Goal: Task Accomplishment & Management: Manage account settings

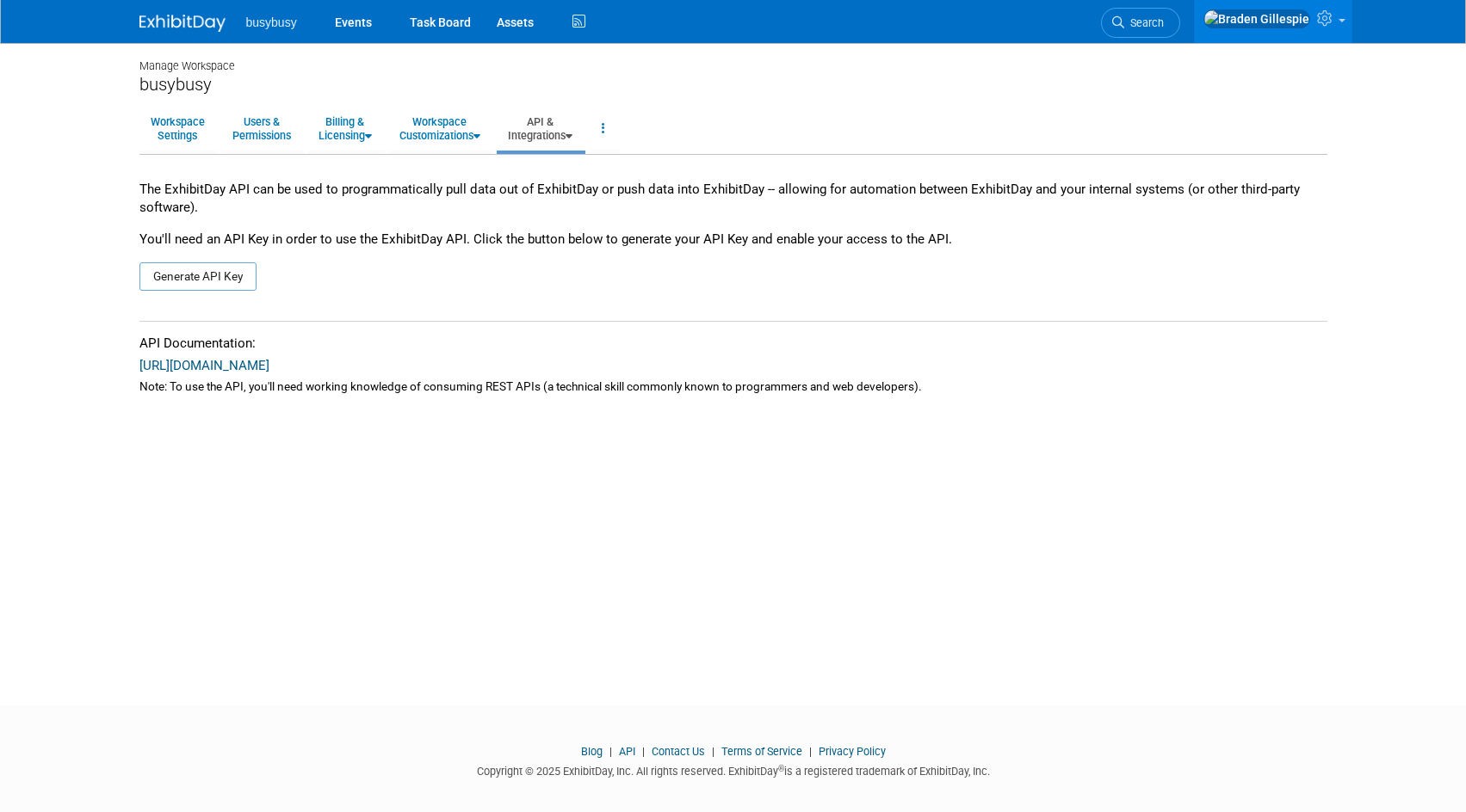
click at [187, 24] on img at bounding box center [182, 23] width 86 height 17
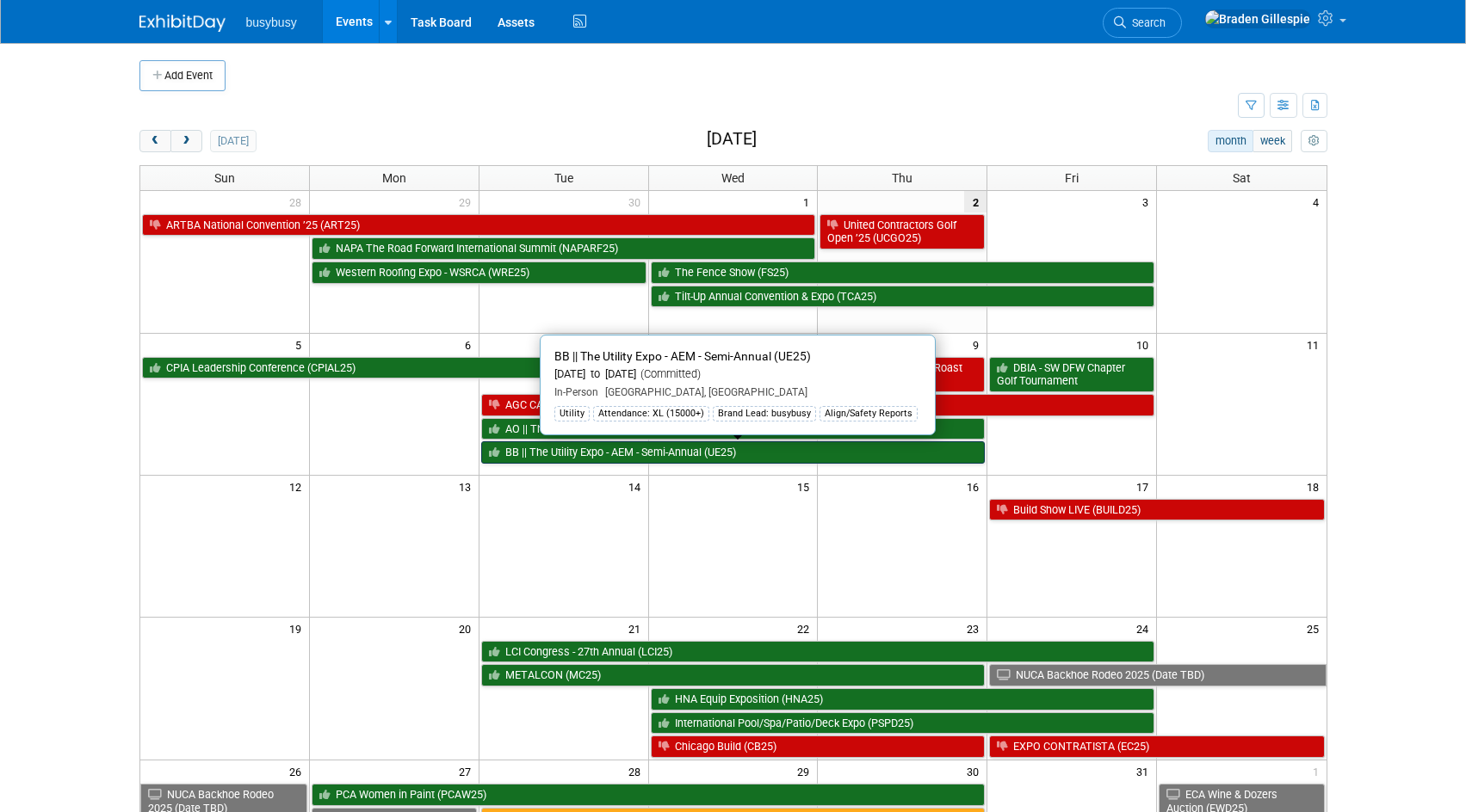
click at [634, 445] on link "BB || The Utility Expo - AEM - Semi-Annual (UE25)" at bounding box center [733, 452] width 504 height 23
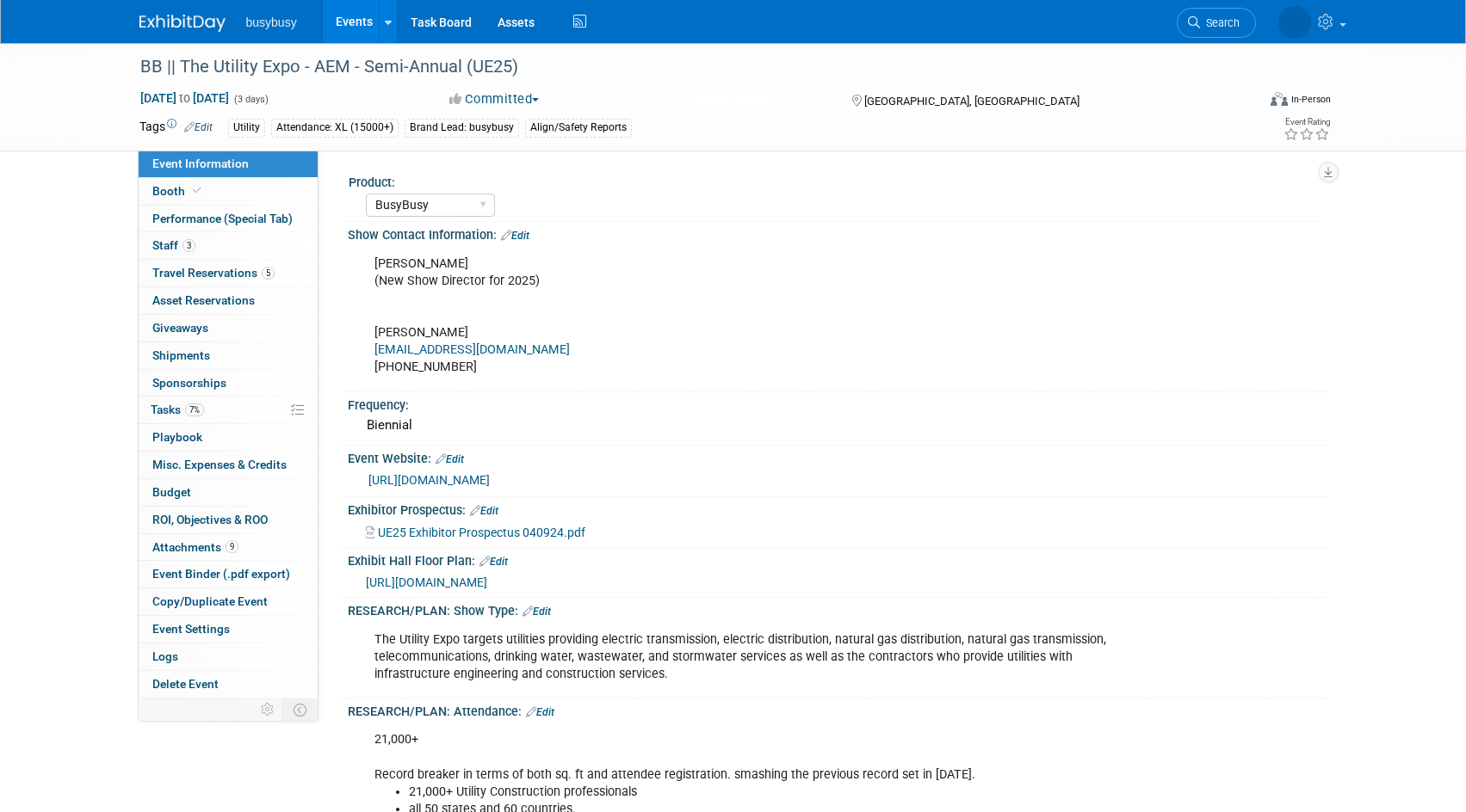
select select "BusyBusy"
select select "Member"
click at [202, 185] on span "Booth" at bounding box center [178, 191] width 52 height 14
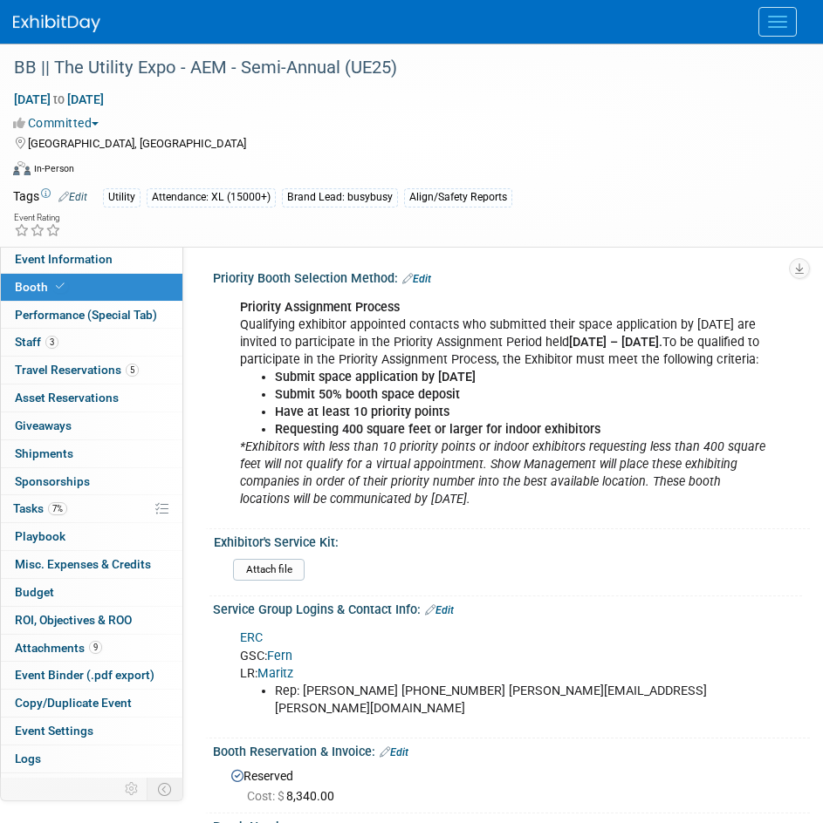
click at [285, 681] on link "Maritz" at bounding box center [275, 673] width 36 height 15
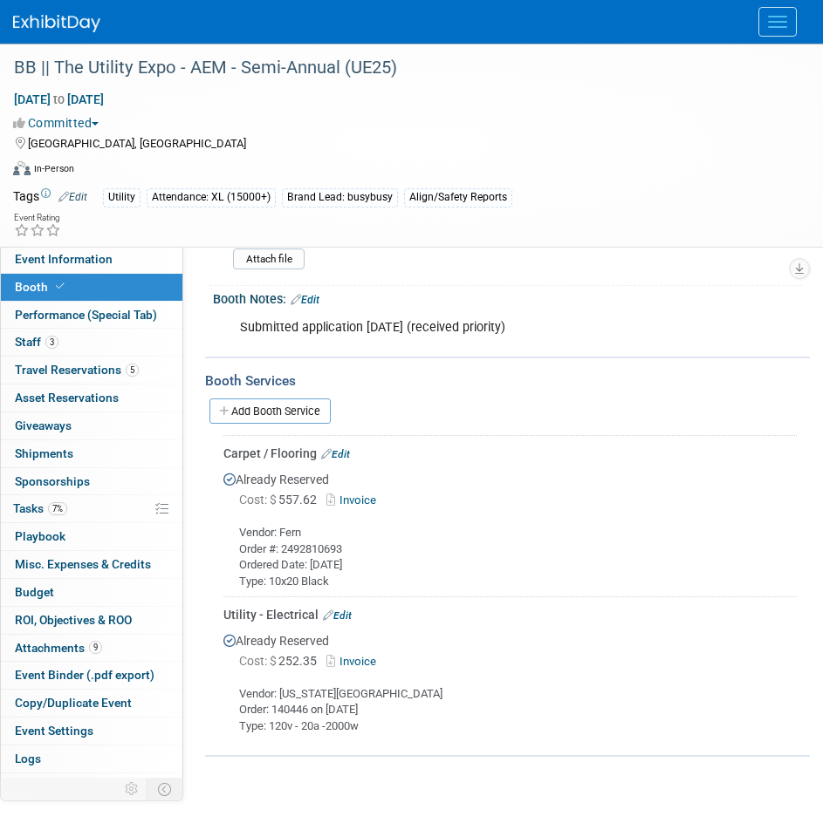
scroll to position [1144, 0]
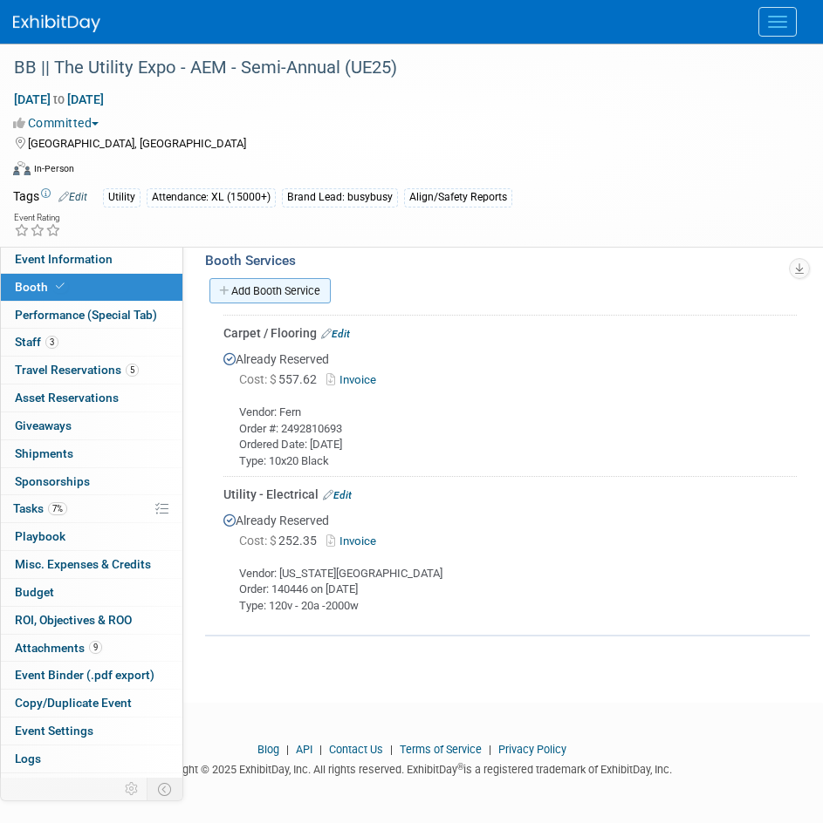
click at [287, 291] on link "Add Booth Service" at bounding box center [269, 290] width 121 height 25
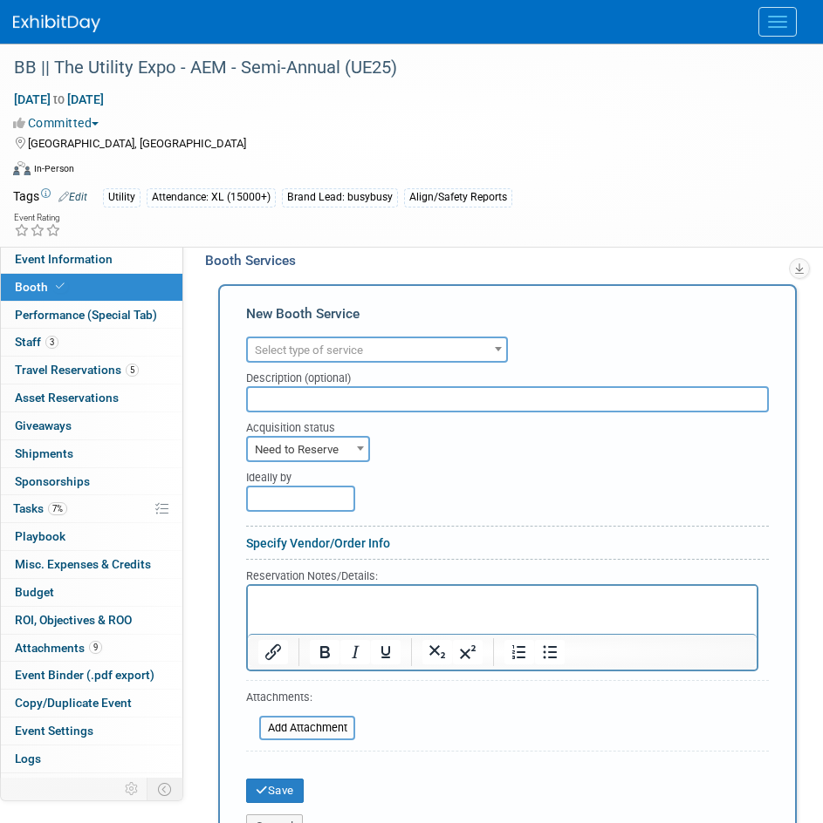
scroll to position [0, 0]
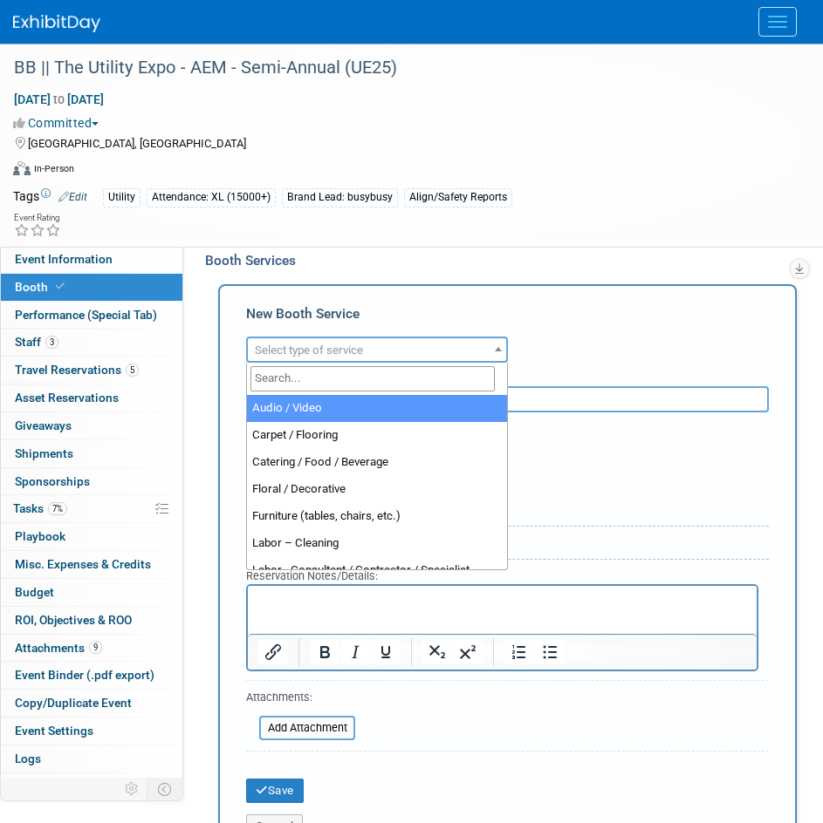
click at [360, 347] on span "Select type of service" at bounding box center [309, 350] width 108 height 13
click at [342, 386] on input "search" at bounding box center [372, 378] width 244 height 25
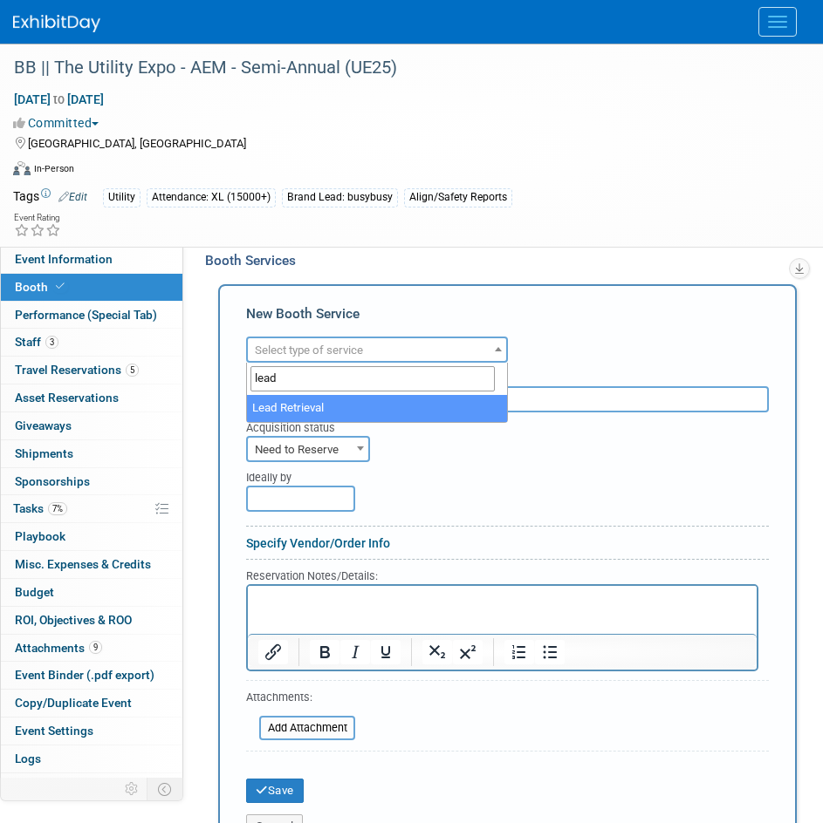
type input "lead"
select select "7"
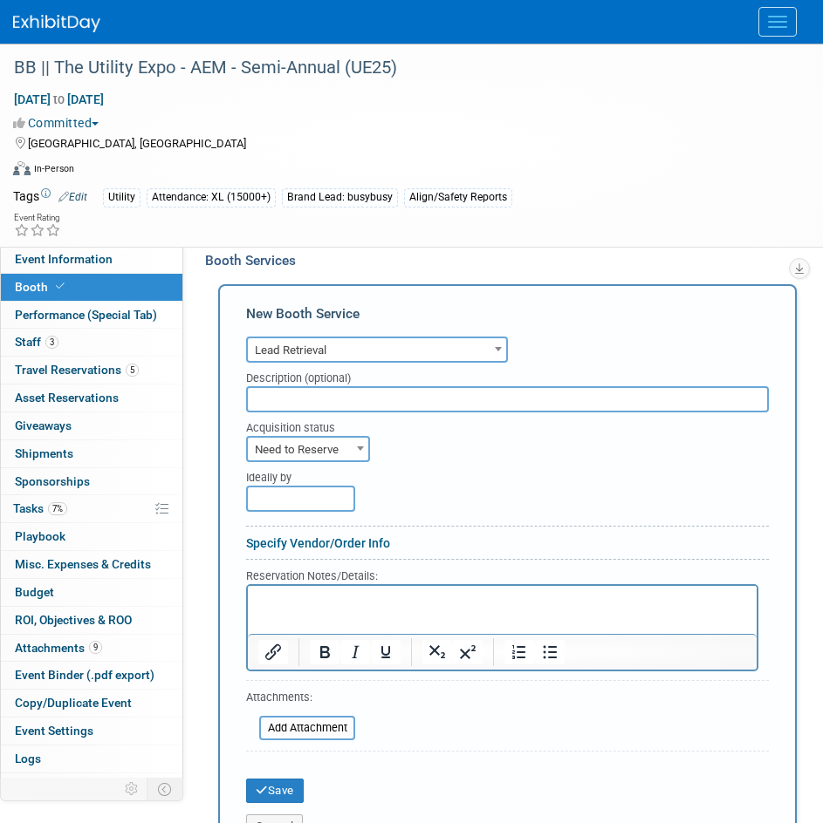
click at [324, 447] on span "Need to Reserve" at bounding box center [308, 450] width 120 height 24
select select "2"
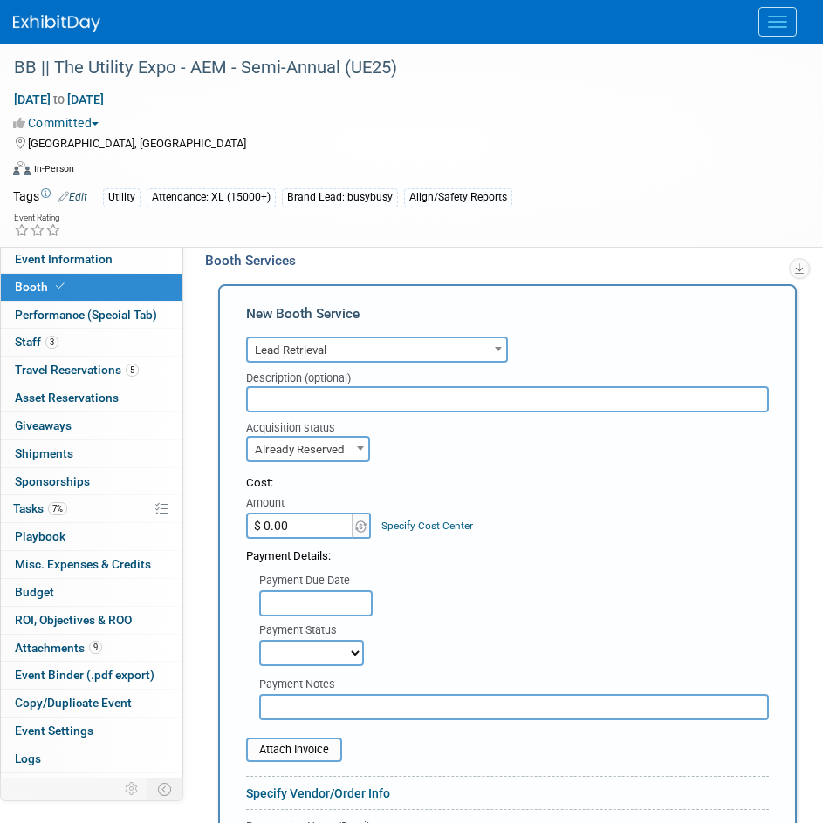
click at [317, 537] on input "$ 0.00" at bounding box center [300, 526] width 109 height 26
type input "$ 781.83"
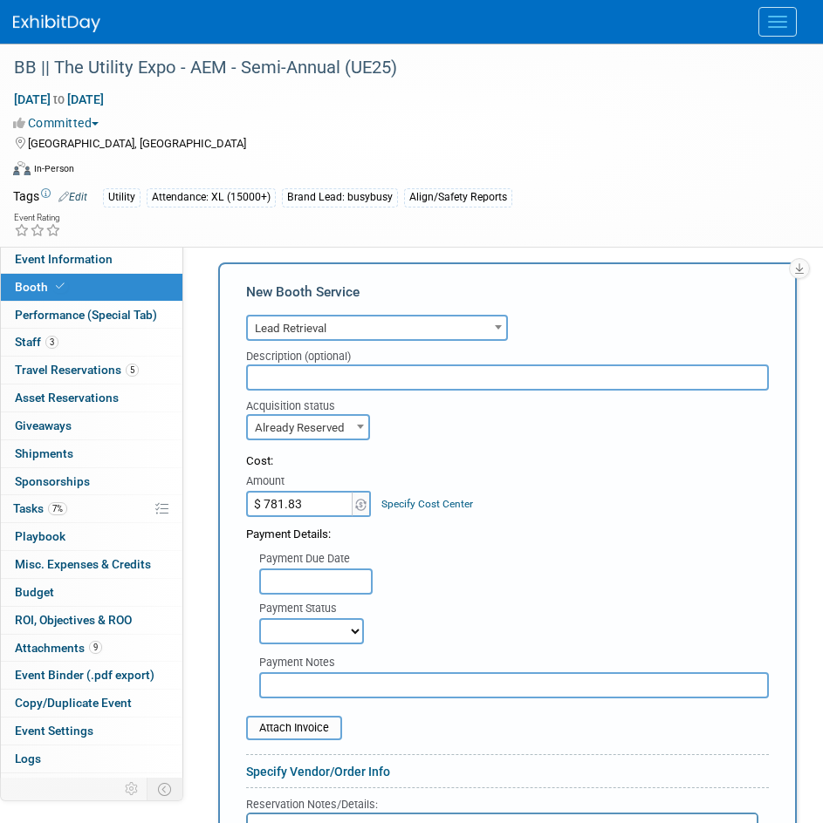
scroll to position [1171, 0]
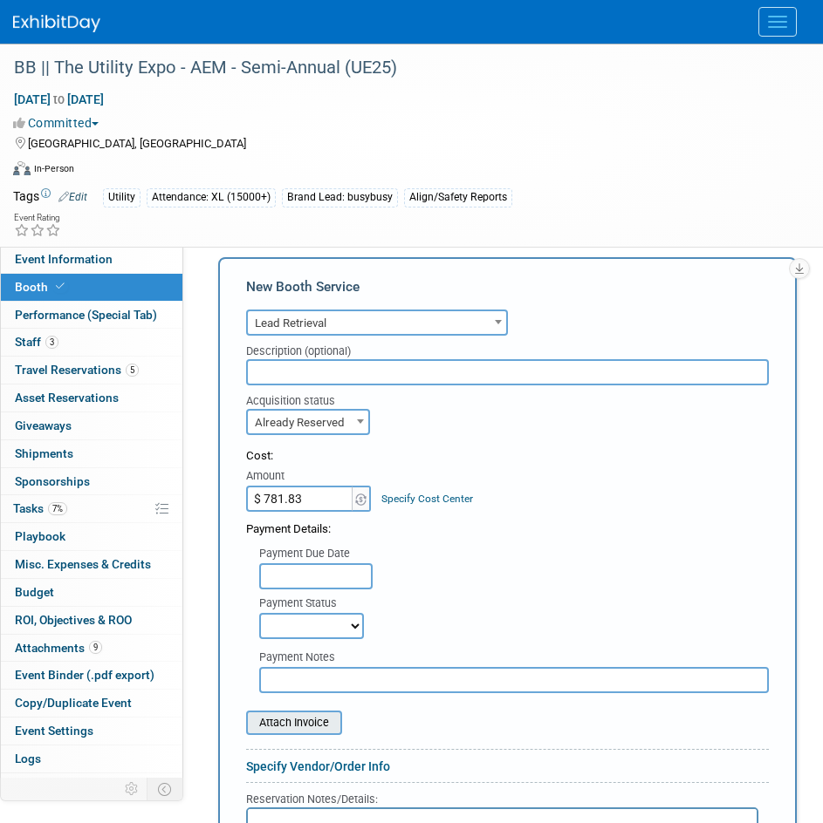
click at [285, 731] on input "file" at bounding box center [237, 723] width 208 height 21
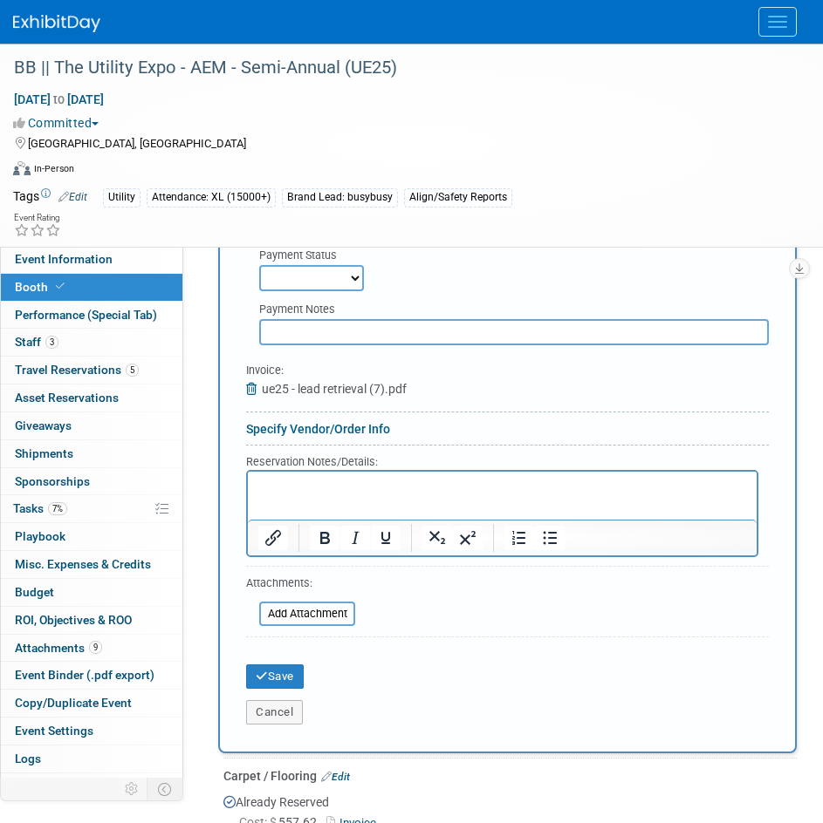
scroll to position [1529, 0]
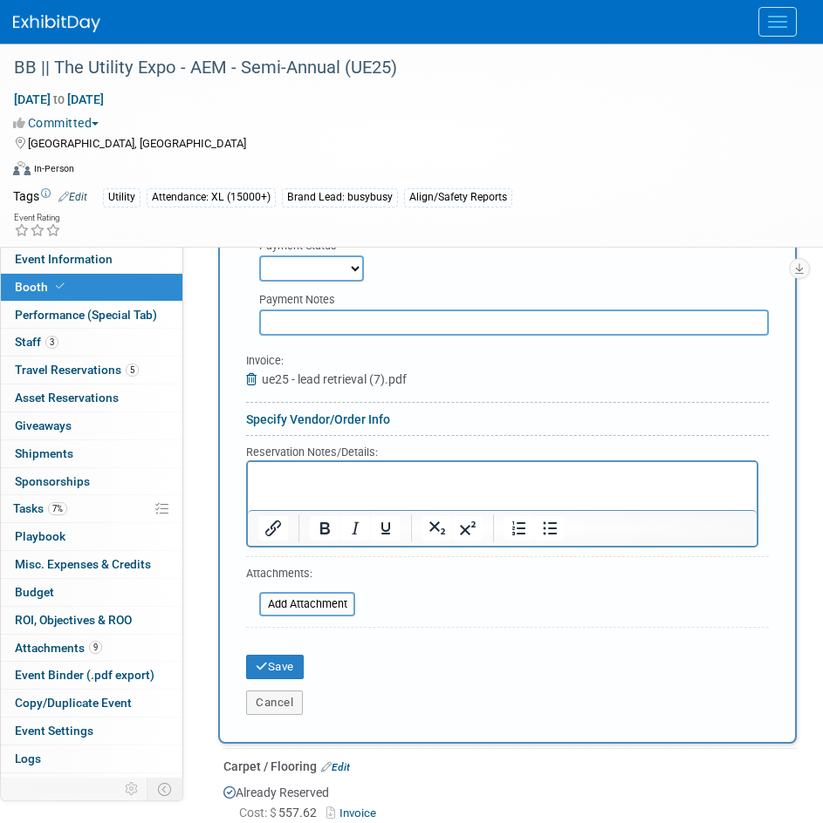
click at [327, 484] on p "Rich Text Area. Press ALT-0 for help." at bounding box center [502, 477] width 488 height 17
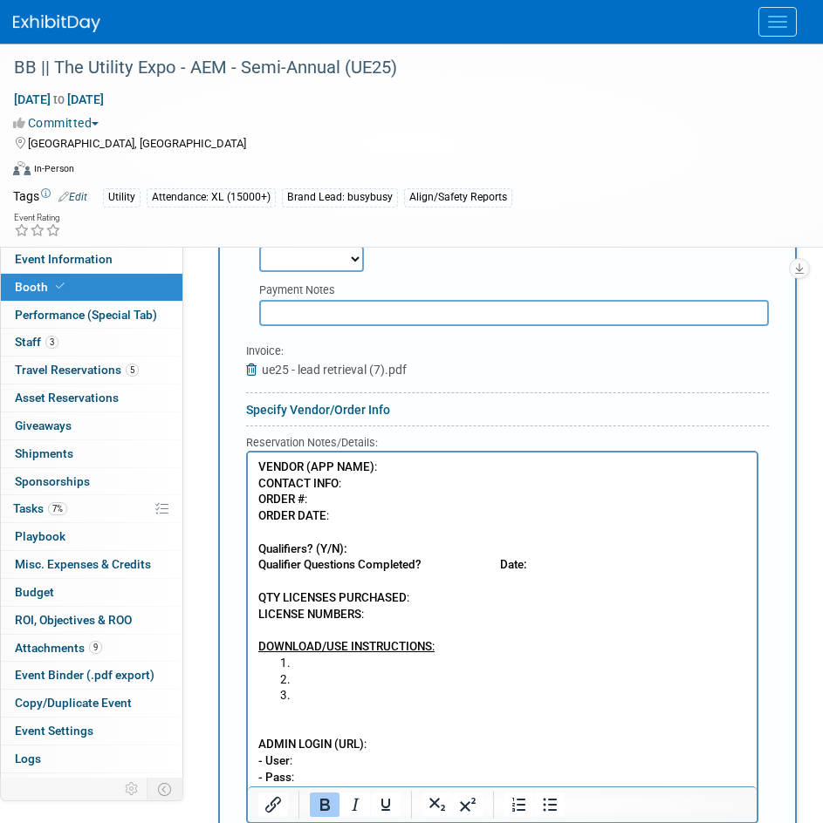
click at [403, 468] on p "VENDOR (APP NAME) : CONTACT INFO : ORDER # : ORDER DATE : Qualifiers? (Y/N): Qu…" at bounding box center [502, 558] width 488 height 196
click at [376, 510] on p "VENDOR (APP NAME) : Xpress Leads CONTACT INFO : ORDER # : ORDER DATE : Qualifie…" at bounding box center [502, 558] width 488 height 196
click at [378, 493] on p "VENDOR (APP NAME) : Xpress Leads CONTACT INFO : ORDER # : ORDER DATE : Qualifie…" at bounding box center [502, 558] width 488 height 196
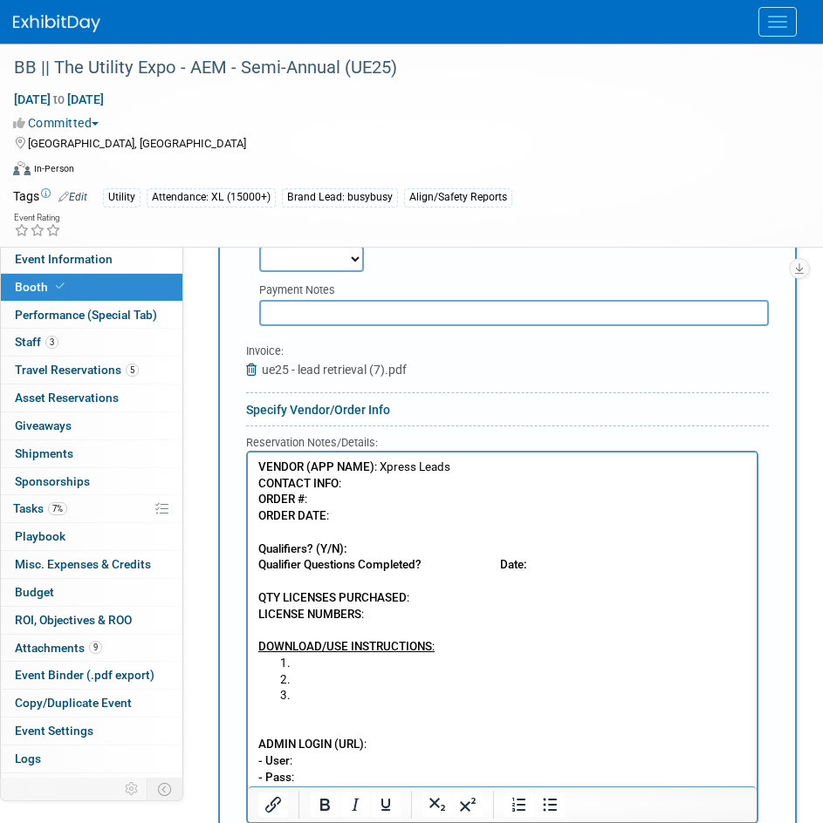
click at [413, 491] on p "VENDOR (APP NAME) : Xpress Leads CONTACT INFO : ORDER # : ORDER DATE : Qualifie…" at bounding box center [502, 558] width 488 height 196
click at [406, 503] on p "VENDOR (APP NAME) : Xpress Leads CONTACT INFO : ORDER # : ORDER DATE : Qualifie…" at bounding box center [502, 558] width 488 height 196
click at [387, 512] on p "VENDOR (APP NAME) : Xpress Leads CONTACT INFO : ORDER # :936479 ORDER DATE : Qu…" at bounding box center [502, 558] width 488 height 196
click at [399, 618] on p "VENDOR (APP NAME) : Xpress Leads CONTACT INFO : ORDER # :936479 ORDER DATE : 10…" at bounding box center [502, 558] width 488 height 196
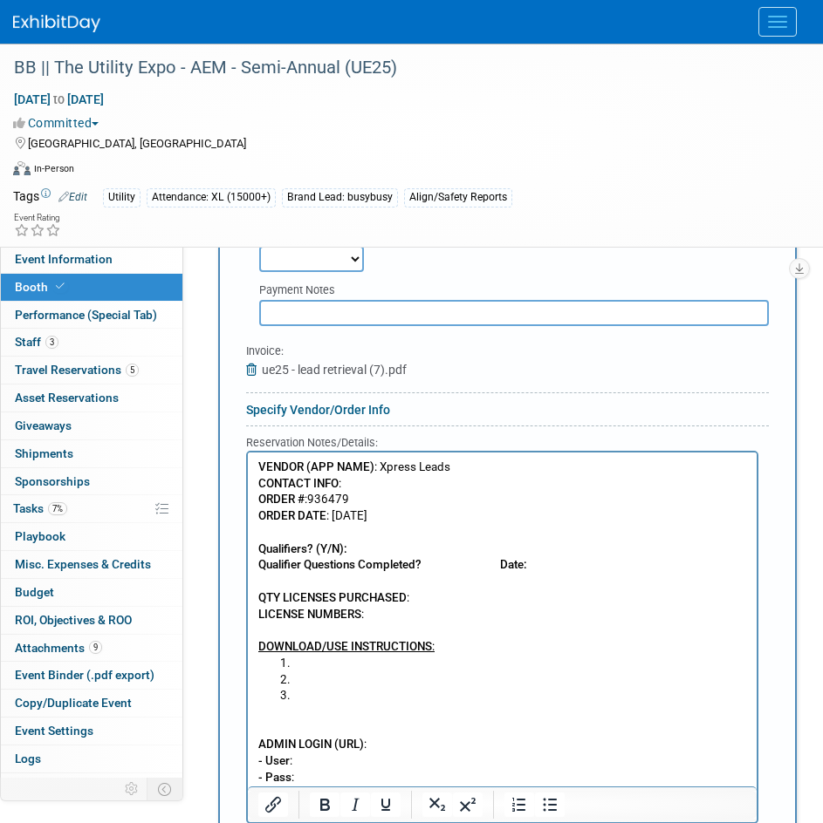
click at [399, 618] on p "VENDOR (APP NAME) : Xpress Leads CONTACT INFO : ORDER # :936479 ORDER DATE : 10…" at bounding box center [502, 541] width 488 height 163
drag, startPoint x: 423, startPoint y: 615, endPoint x: 370, endPoint y: 613, distance: 53.2
click at [370, 613] on p "VENDOR (APP NAME) : Xpress Leads CONTACT INFO : ORDER # :936479 ORDER DATE : 10…" at bounding box center [502, 541] width 488 height 163
drag, startPoint x: 453, startPoint y: 610, endPoint x: 368, endPoint y: 616, distance: 84.8
click at [368, 616] on p "VENDOR (APP NAME) : Xpress Leads CONTACT INFO : ORDER # :936479 ORDER DATE : 10…" at bounding box center [502, 541] width 488 height 163
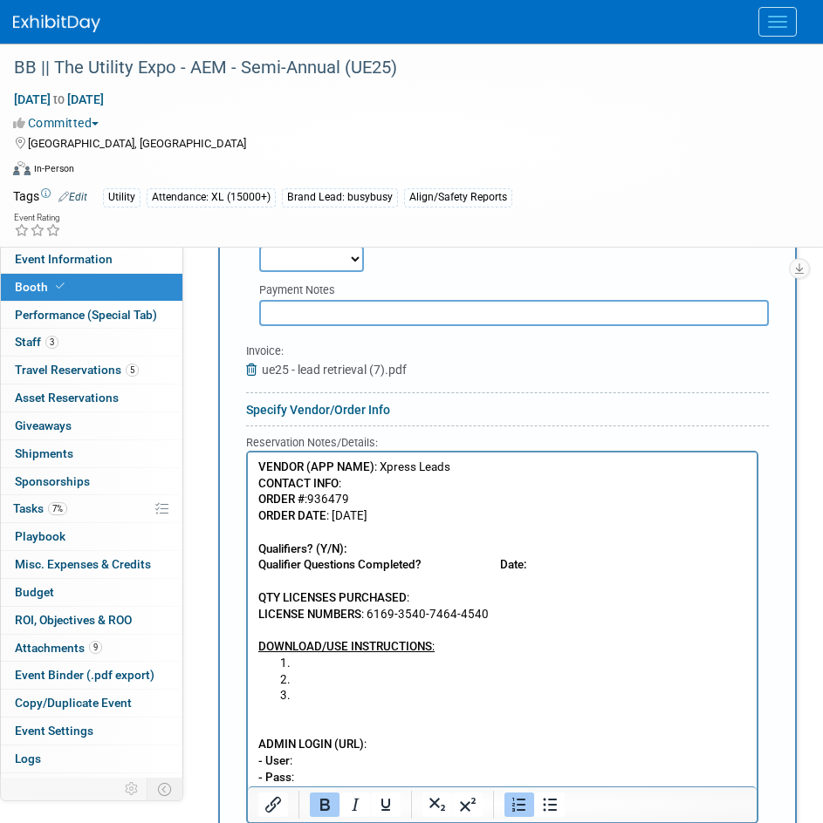
click at [365, 657] on li "Rich Text Area. Press ALT-0 for help." at bounding box center [520, 664] width 454 height 17
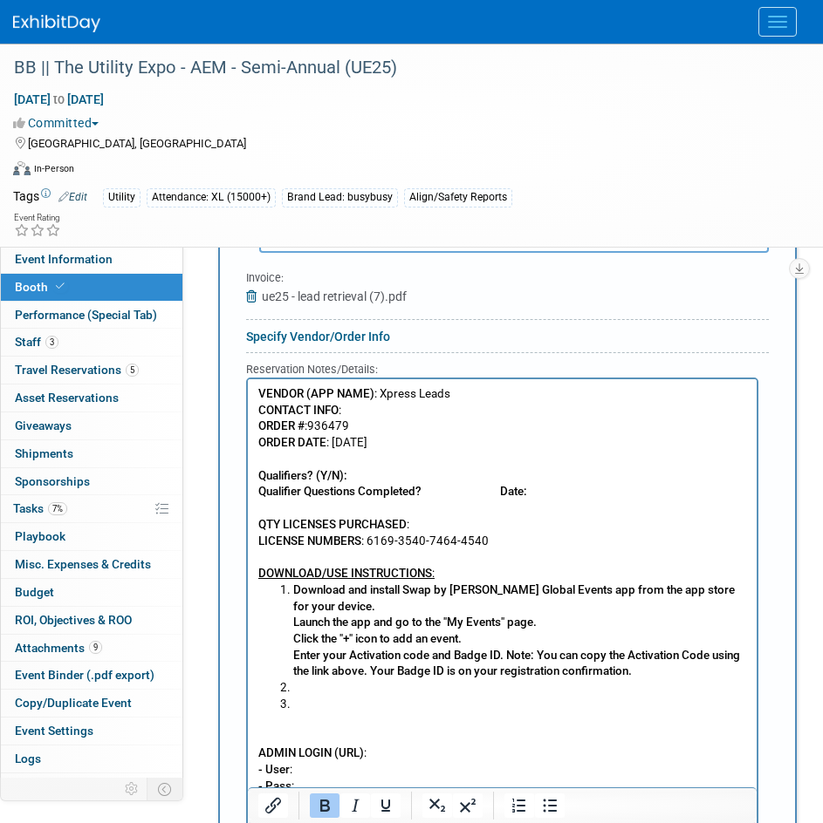
scroll to position [1613, 0]
click at [324, 713] on p "ADMIN LOGIN (URL) : - User : - Pass :" at bounding box center [502, 754] width 488 height 82
click at [307, 708] on li "Rich Text Area. Press ALT-0 for help." at bounding box center [520, 704] width 454 height 17
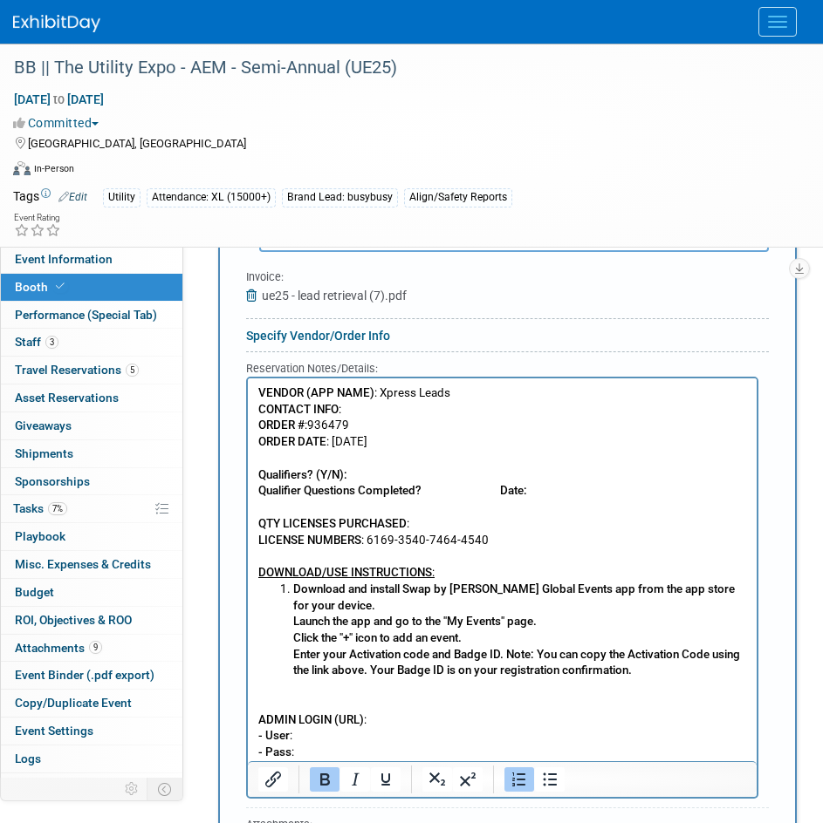
click at [293, 588] on li "Download and install Swap by Maritz Global Events app from the app store for yo…" at bounding box center [520, 631] width 454 height 98
click at [288, 631] on ol "Download and install Swap by Maritz Global Events app from the app store for yo…" at bounding box center [502, 631] width 488 height 98
click at [290, 645] on ol "Download and install Swap by Maritz Global Events app from the app store for yo…" at bounding box center [502, 631] width 488 height 98
click at [286, 661] on ol "Download and install Swap by Maritz Global Events app from the app store for yo…" at bounding box center [502, 631] width 488 height 98
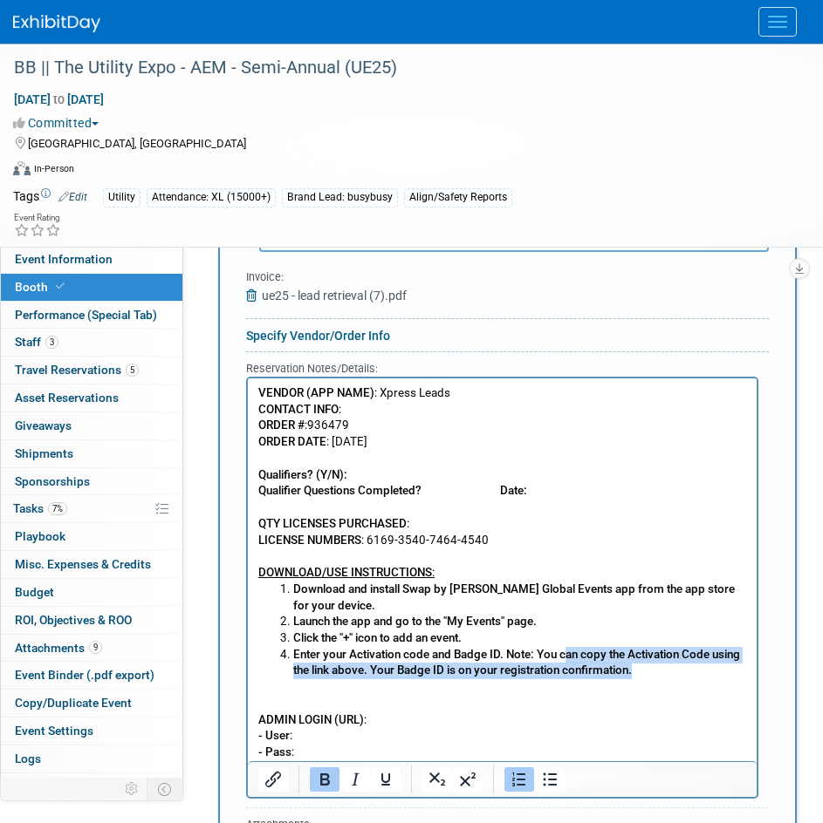
drag, startPoint x: 653, startPoint y: 672, endPoint x: 570, endPoint y: 652, distance: 85.3
click at [570, 652] on li "Enter your Activation code and Badge ID. Note: You can copy the Activation Code…" at bounding box center [520, 663] width 454 height 32
click at [570, 652] on b "Enter your Activation code and Badge ID. Note: You can copy the Activation Code…" at bounding box center [516, 663] width 447 height 30
drag, startPoint x: 538, startPoint y: 655, endPoint x: 369, endPoint y: 673, distance: 170.2
click at [369, 673] on b "Enter your Activation code and Badge ID. Note: You can copy the Activation Code…" at bounding box center [516, 663] width 447 height 30
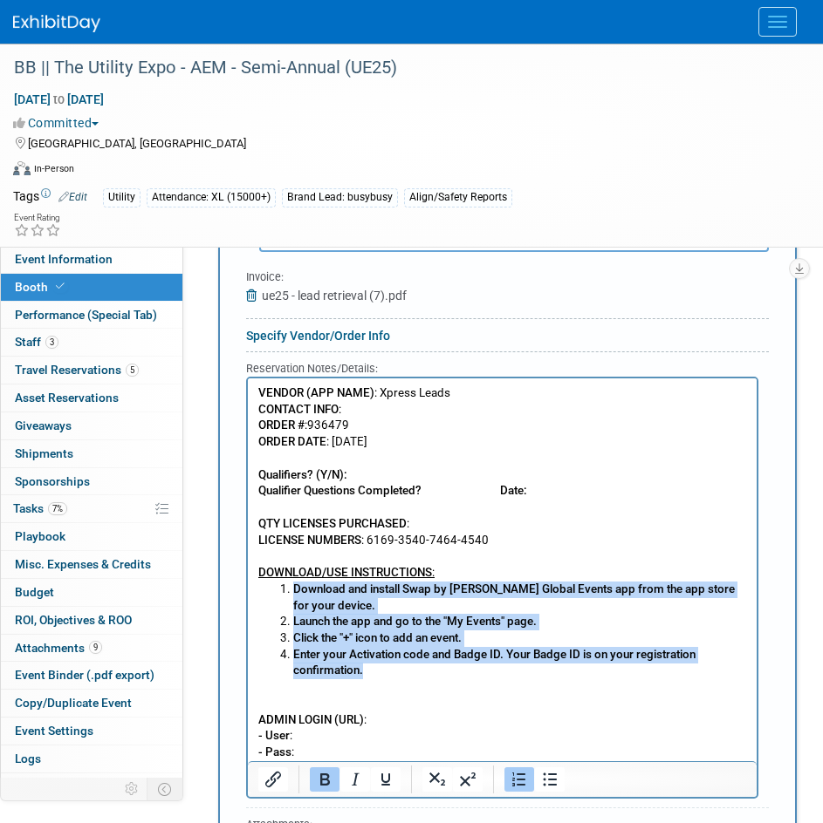
drag, startPoint x: 382, startPoint y: 666, endPoint x: 277, endPoint y: 596, distance: 126.3
click at [277, 596] on ol "Download and install Swap by Maritz Global Events app from the app store for yo…" at bounding box center [502, 631] width 488 height 98
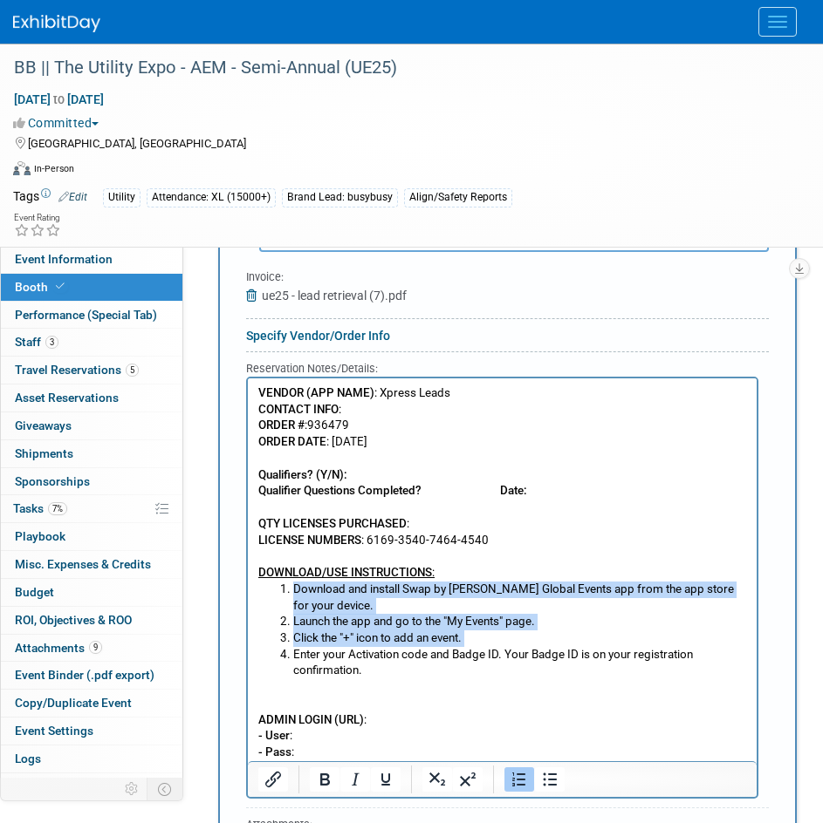
click at [394, 597] on li "Download and install Swap by Maritz Global Events app from the app store for yo…" at bounding box center [520, 598] width 454 height 32
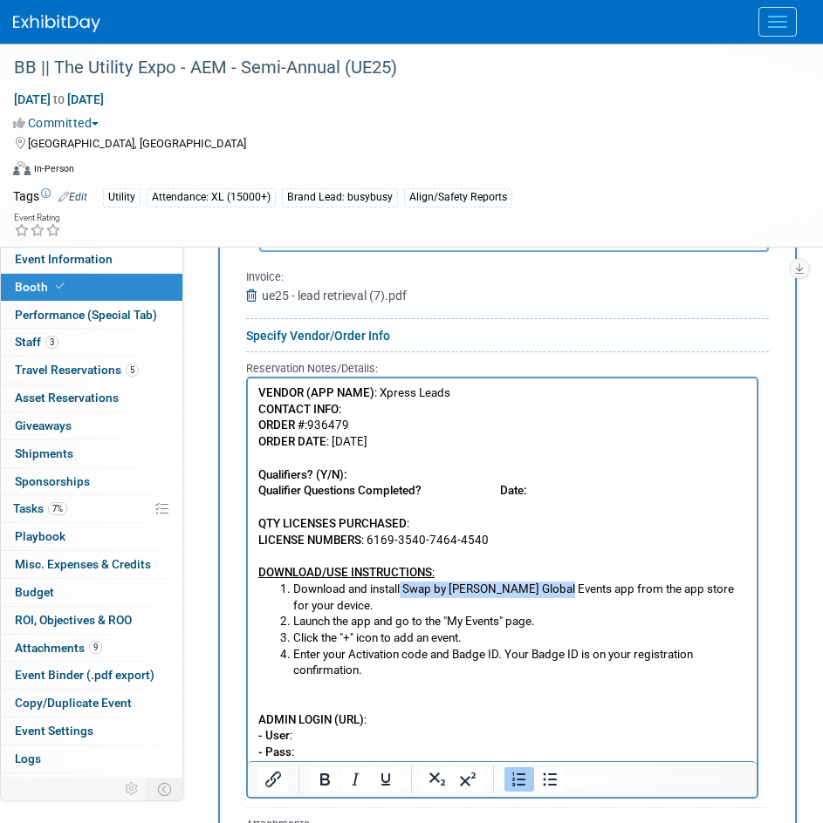
drag, startPoint x: 402, startPoint y: 590, endPoint x: 557, endPoint y: 595, distance: 155.3
click at [557, 595] on li "Download and install Swap by Maritz Global Events app from the app store for yo…" at bounding box center [520, 598] width 454 height 32
click at [550, 618] on li "Launch the app and go to the "My Events" page." at bounding box center [520, 622] width 454 height 17
click at [481, 529] on p "VENDOR (APP NAME) : Xpress Leads CONTACT INFO : ORDER # :936479 ORDER DATE : 10…" at bounding box center [502, 467] width 488 height 163
click at [380, 475] on p "VENDOR (APP NAME) : Xpress Leads CONTACT INFO : ORDER # :936479 ORDER DATE : 10…" at bounding box center [502, 467] width 488 height 163
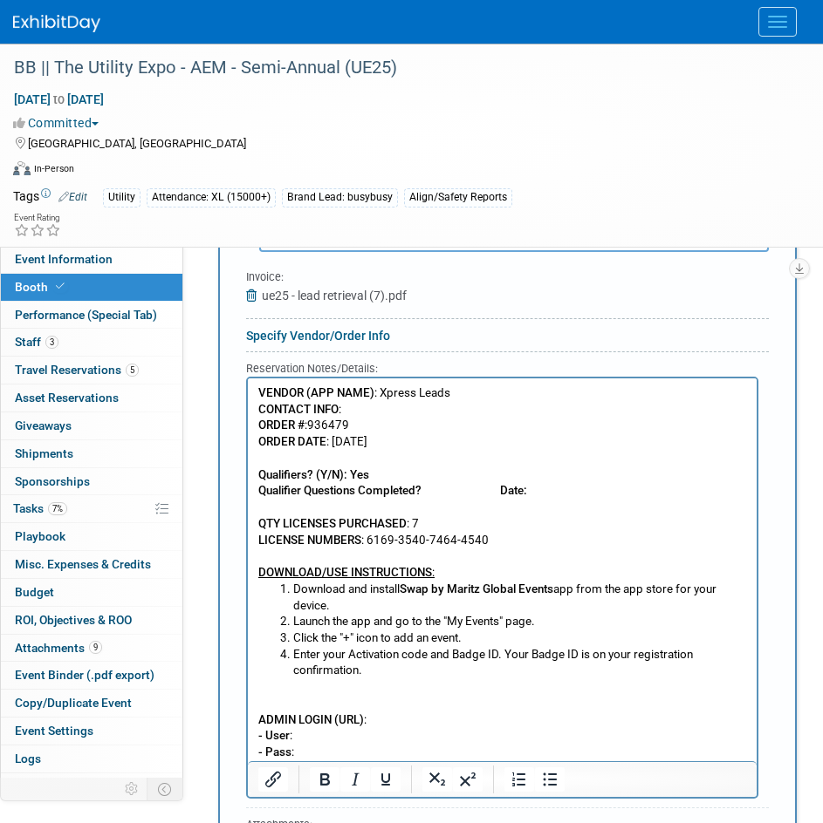
click at [495, 522] on p "VENDOR (APP NAME) : Xpress Leads CONTACT INFO : ORDER # :936479 ORDER DATE : 10…" at bounding box center [502, 467] width 488 height 163
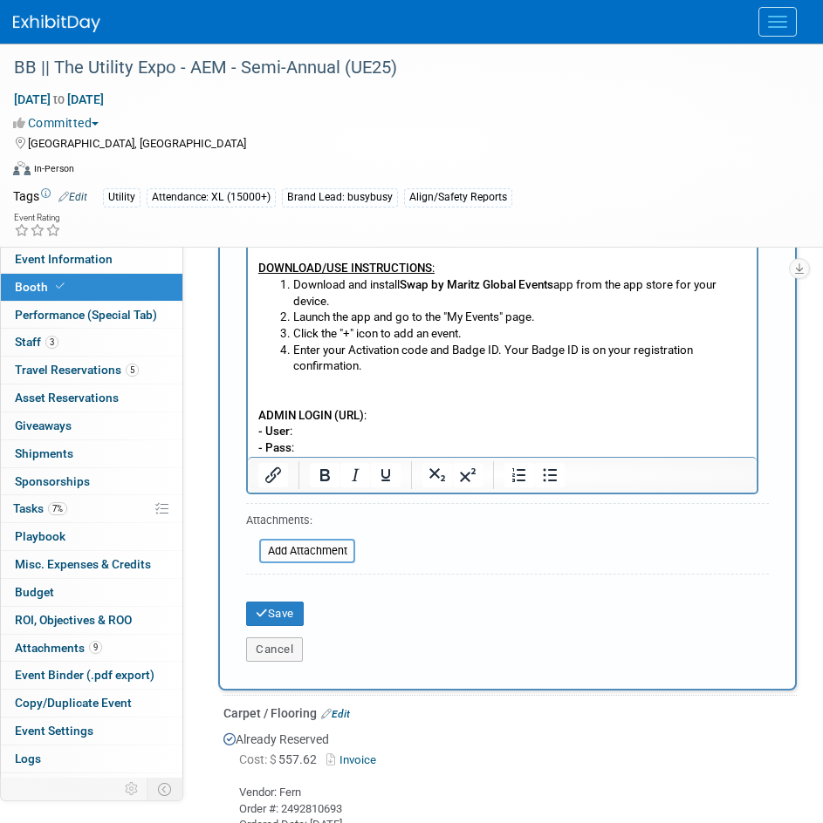
scroll to position [1918, 0]
click at [283, 609] on button "Save" at bounding box center [275, 613] width 58 height 24
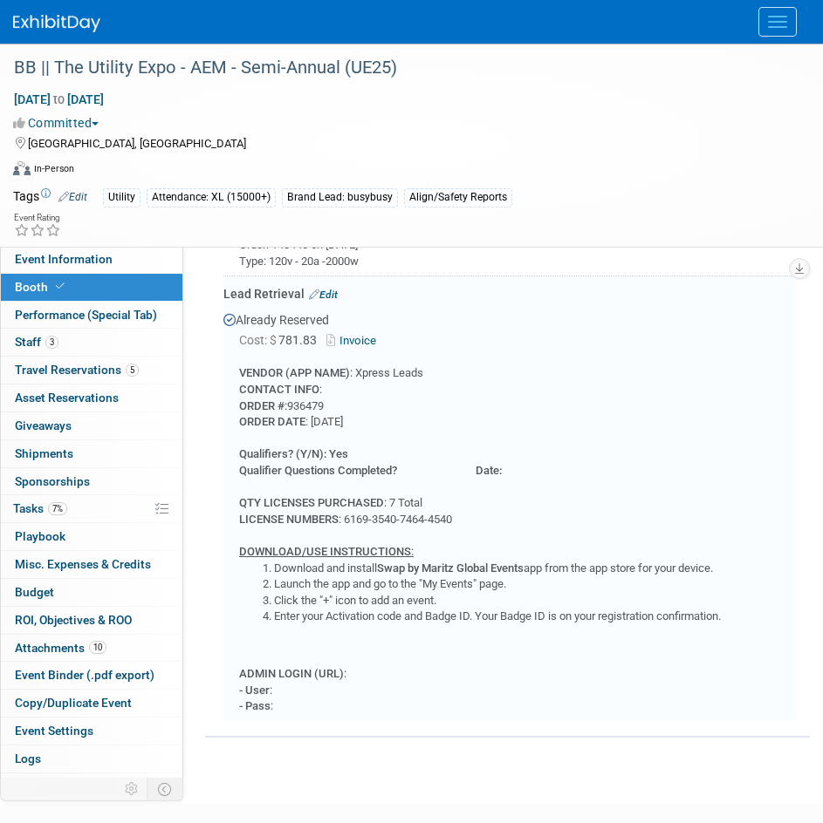
scroll to position [1486, 0]
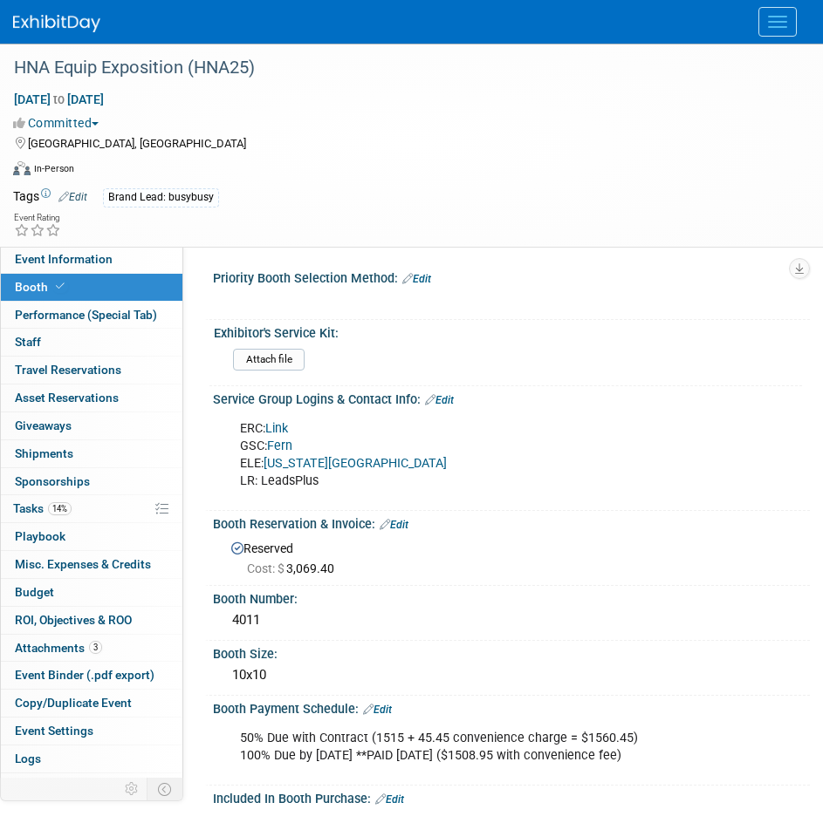
click at [771, 24] on button "Menu" at bounding box center [777, 22] width 38 height 30
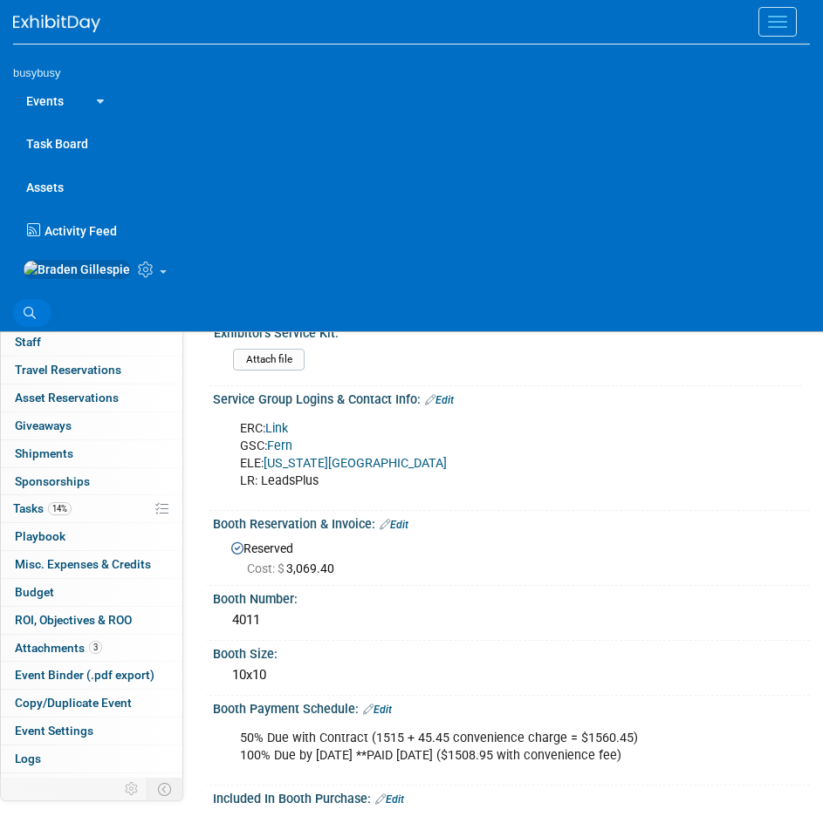
click at [32, 319] on icon at bounding box center [30, 313] width 12 height 12
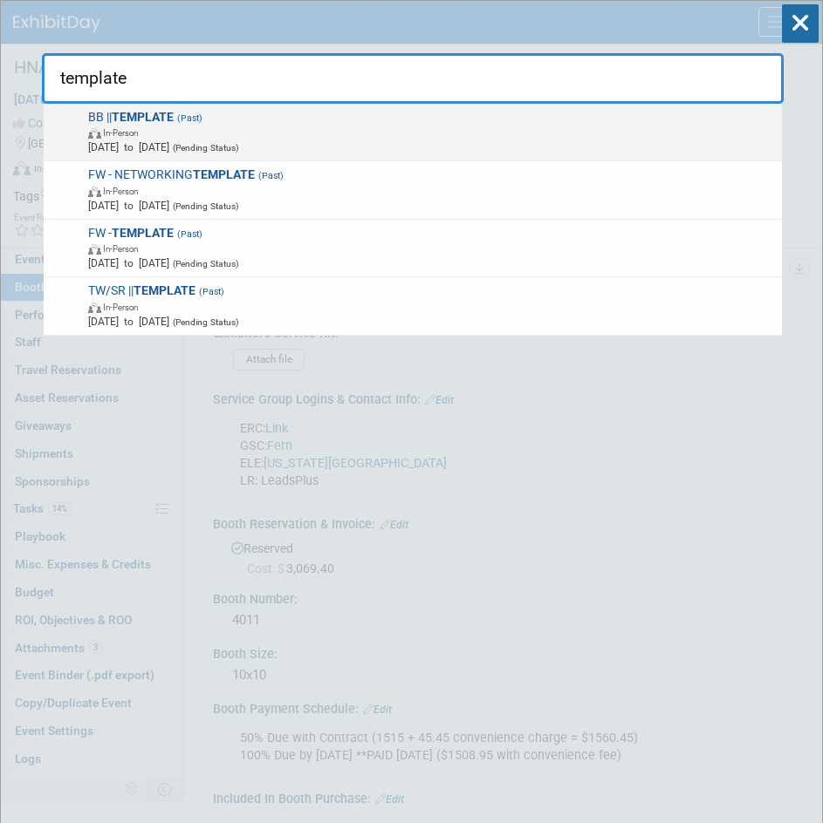
type input "template"
click at [345, 131] on span "In-Person" at bounding box center [431, 132] width 687 height 15
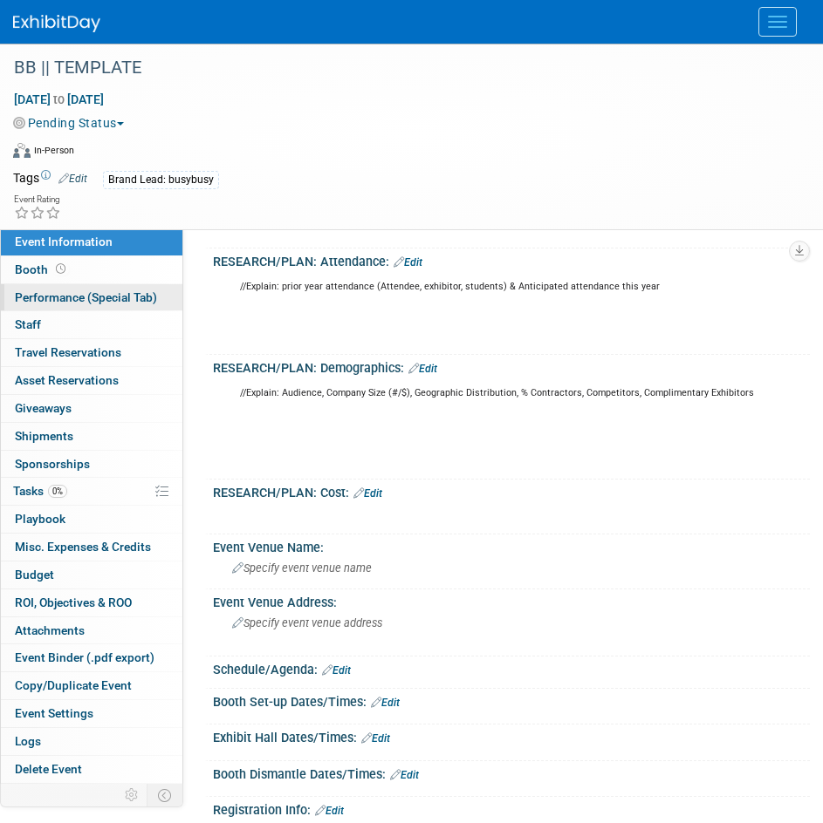
scroll to position [422, 0]
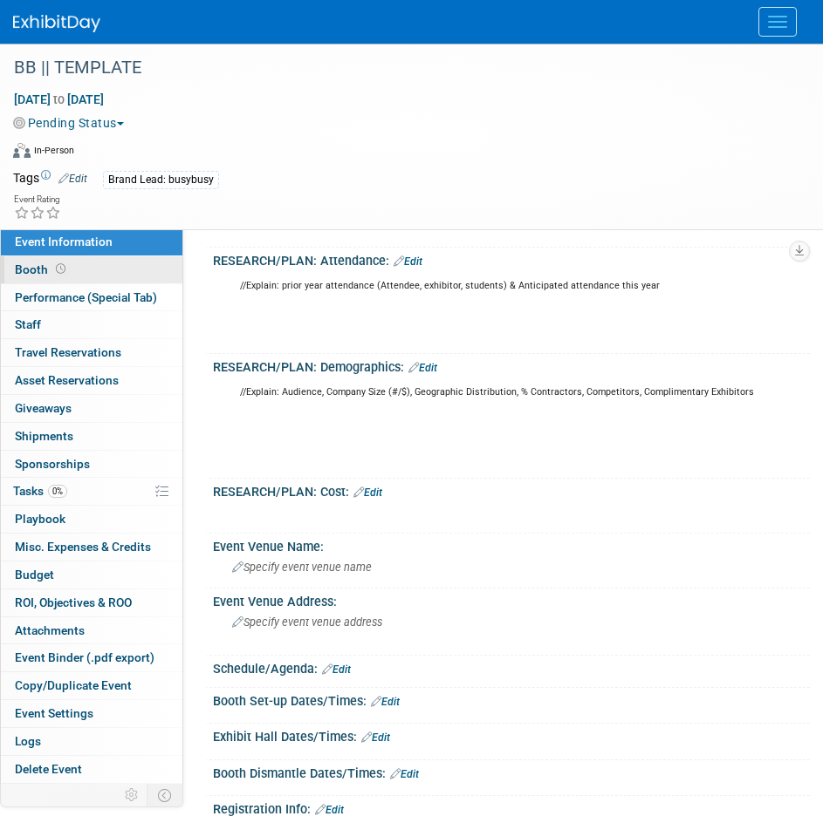
click at [126, 272] on link "Booth" at bounding box center [91, 269] width 181 height 27
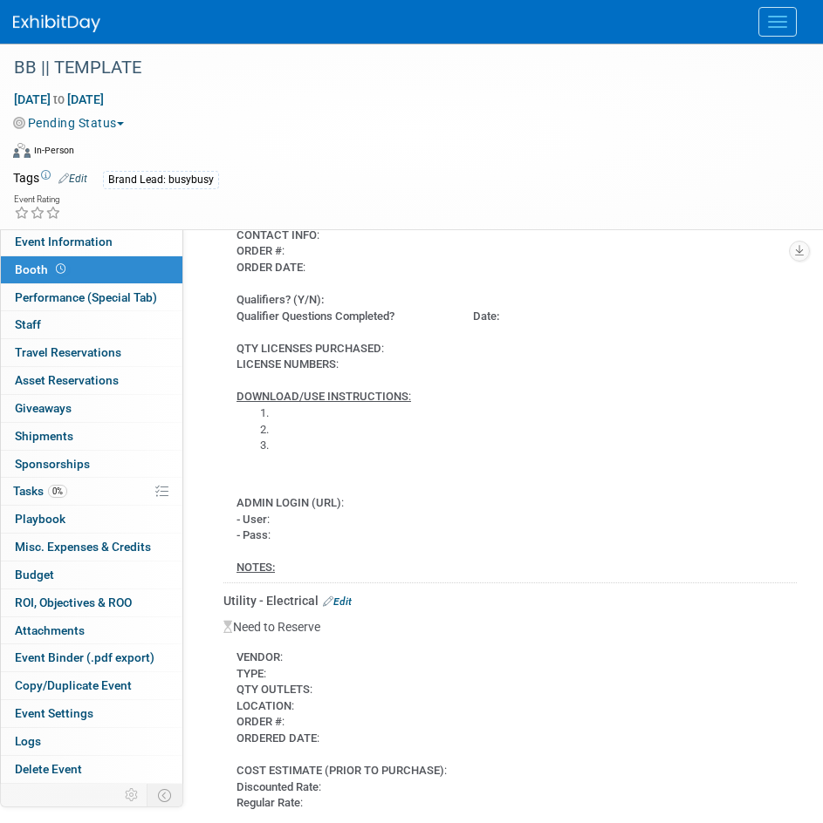
scroll to position [1131, 0]
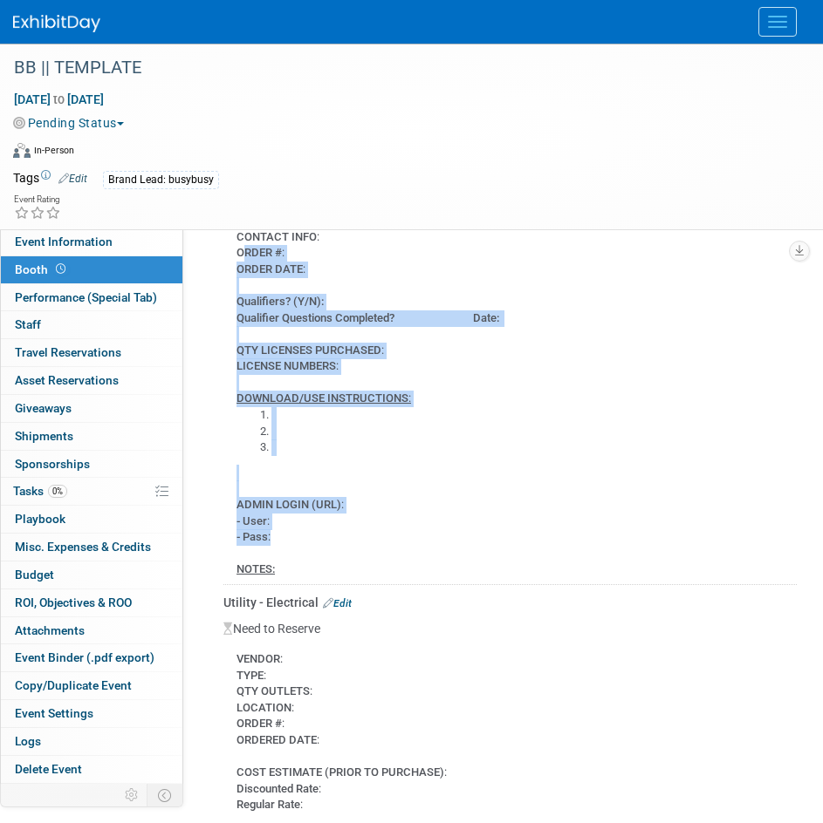
drag, startPoint x: 290, startPoint y: 533, endPoint x: 244, endPoint y: 261, distance: 275.9
click at [244, 261] on div "VENDOR (APP NAME) : CONTACT INFO : ORDER # : ORDER DATE : Qualifiers? (Y/N): Qu…" at bounding box center [509, 388] width 573 height 379
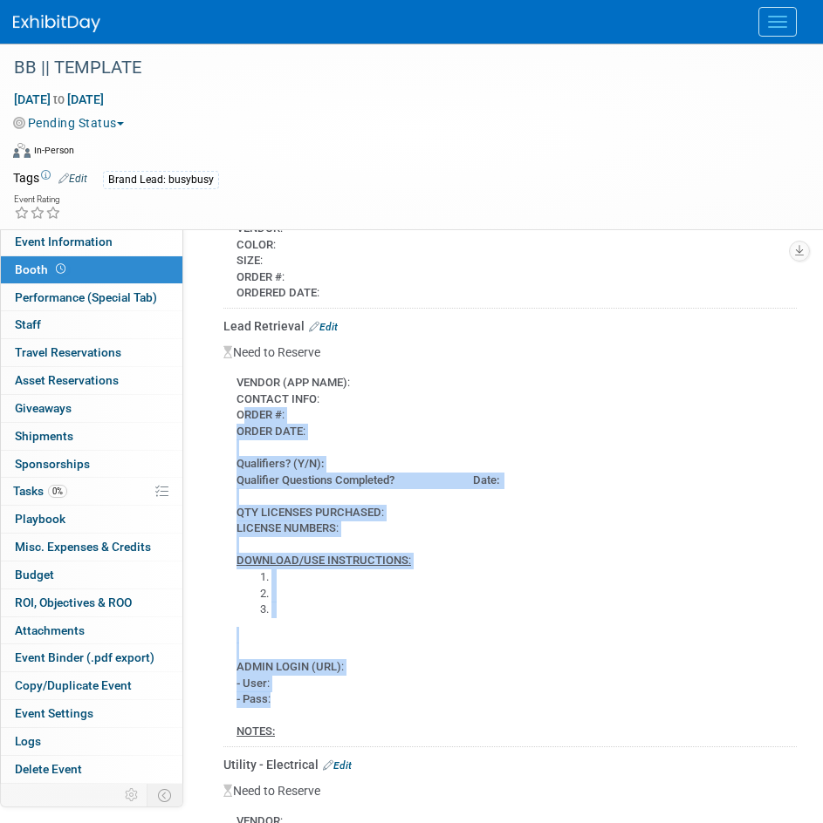
scroll to position [966, 0]
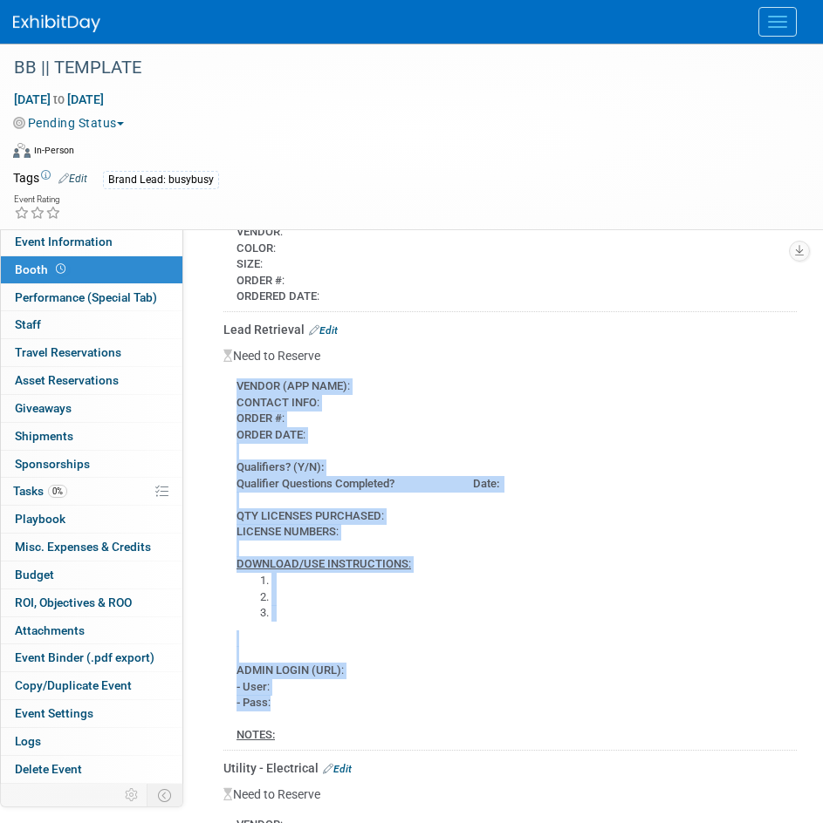
click at [236, 387] on div "VENDOR (APP NAME) : CONTACT INFO : ORDER # : ORDER DATE : Qualifiers? (Y/N): Qu…" at bounding box center [509, 554] width 573 height 379
copy div "VENDOR (APP NAME) : CONTACT INFO : ORDER # : ORDER DATE : Qualifiers? (Y/N): Qu…"
